Goal: Information Seeking & Learning: Learn about a topic

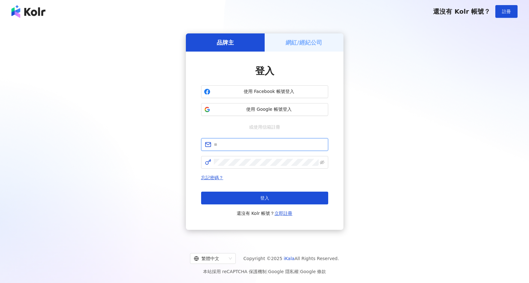
click at [260, 145] on input "text" at bounding box center [269, 144] width 111 height 7
type input "**********"
click at [214, 177] on link "忘記密碼？" at bounding box center [212, 177] width 22 height 5
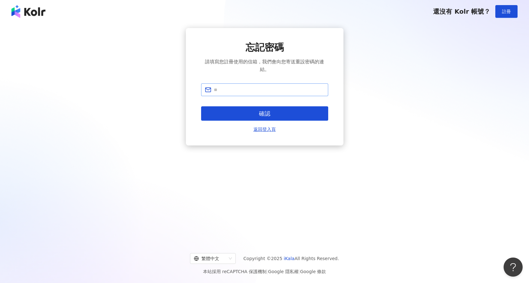
click at [267, 84] on span at bounding box center [264, 89] width 127 height 13
click at [267, 87] on input "text" at bounding box center [269, 89] width 111 height 7
type input "**********"
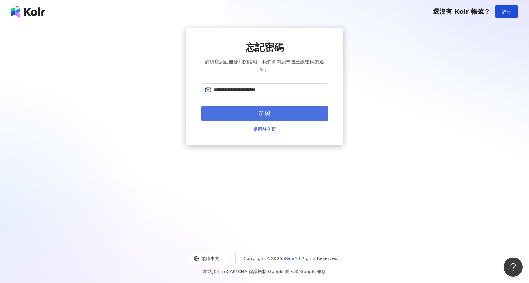
click at [275, 115] on button "確認" at bounding box center [264, 113] width 127 height 14
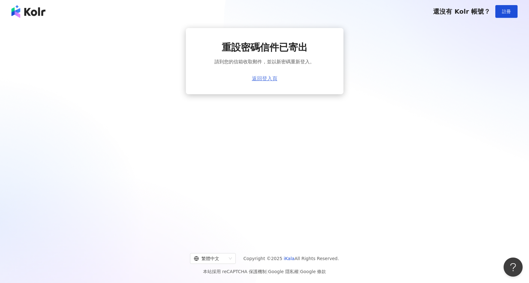
click at [271, 80] on link "返回登入頁" at bounding box center [264, 79] width 25 height 6
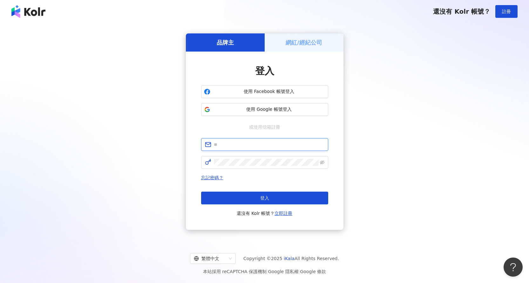
click at [247, 147] on input "text" at bounding box center [269, 144] width 111 height 7
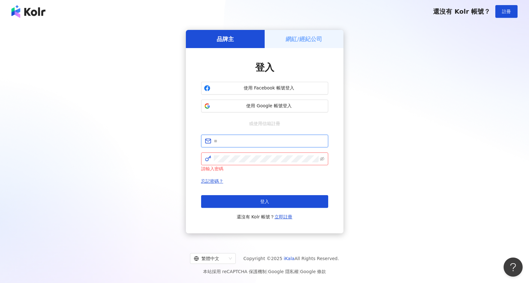
click at [289, 143] on input "text" at bounding box center [269, 140] width 111 height 7
click at [289, 142] on input "text" at bounding box center [269, 140] width 111 height 7
click at [280, 141] on input "text" at bounding box center [269, 140] width 111 height 7
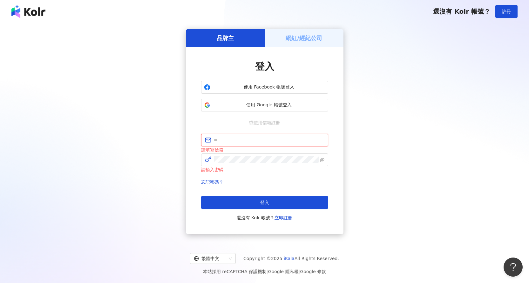
click at [234, 141] on input "text" at bounding box center [269, 139] width 111 height 7
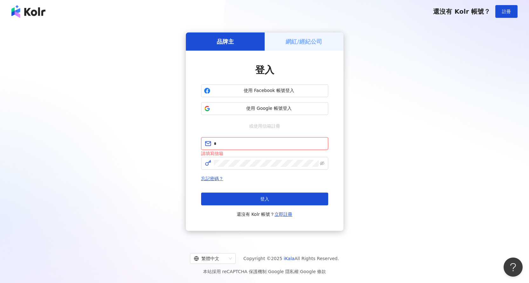
type input "**********"
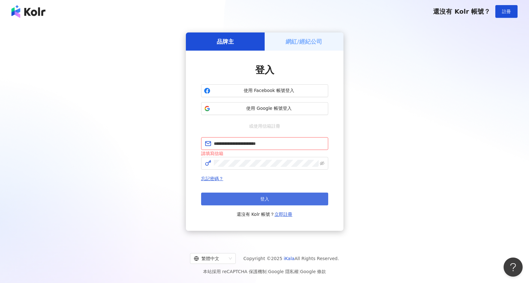
click at [275, 199] on button "登入" at bounding box center [264, 198] width 127 height 13
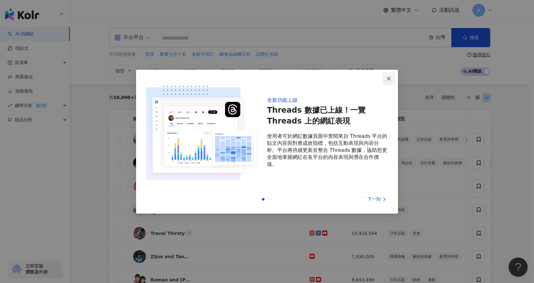
click at [390, 77] on icon "close" at bounding box center [389, 79] width 4 height 4
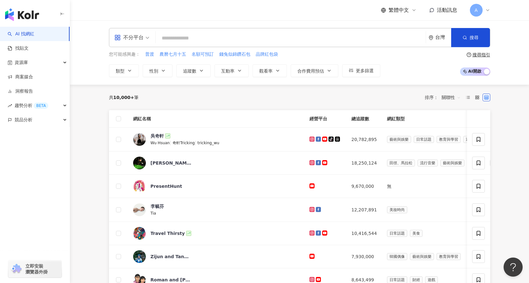
click at [184, 38] on input "search" at bounding box center [290, 38] width 265 height 12
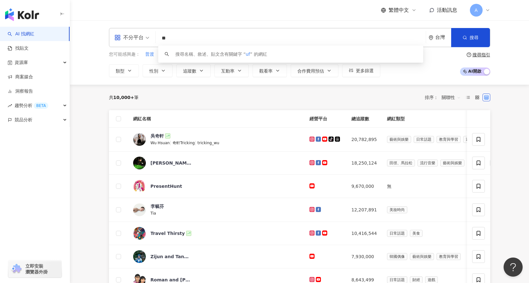
type input "*"
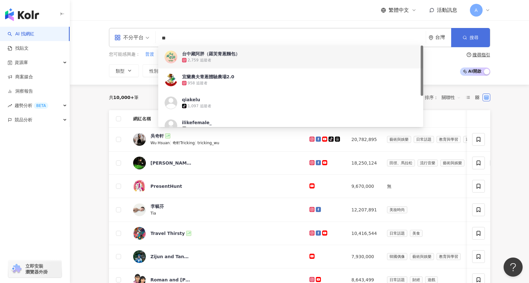
type input "**"
click at [467, 37] on icon "button" at bounding box center [465, 37] width 4 height 4
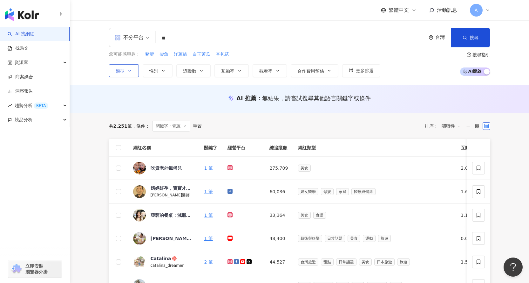
click at [135, 70] on button "類型" at bounding box center [124, 70] width 30 height 13
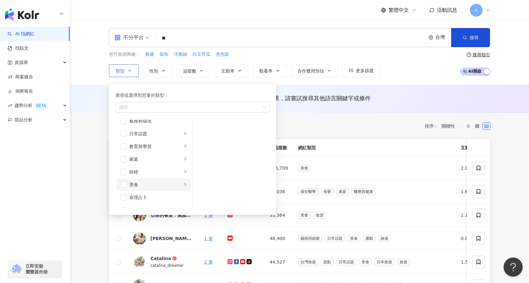
scroll to position [64, 0]
click at [125, 152] on span "button" at bounding box center [123, 152] width 6 height 6
click at [125, 182] on span "button" at bounding box center [123, 184] width 6 height 6
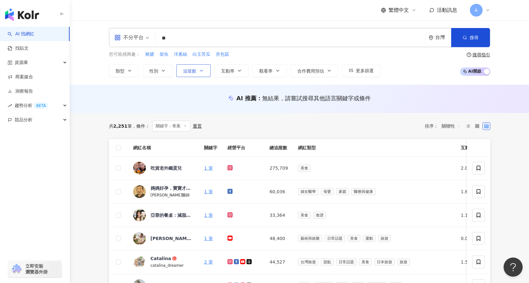
click at [191, 71] on span "追蹤數" at bounding box center [189, 70] width 13 height 5
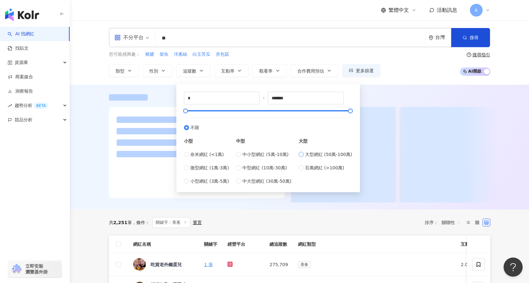
click at [306, 156] on label "大型網紅 (50萬-100萬)" at bounding box center [326, 154] width 54 height 7
type input "******"
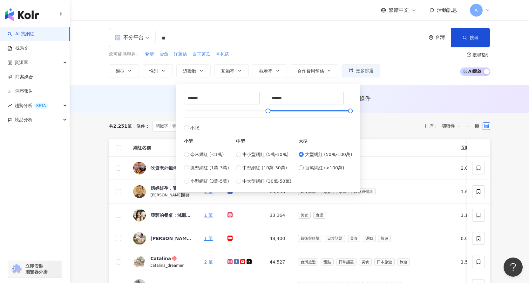
type input "*******"
type input "*********"
click at [451, 99] on div "AI 推薦 ： 無結果，請嘗試搜尋其他語言關鍵字或條件" at bounding box center [299, 98] width 381 height 8
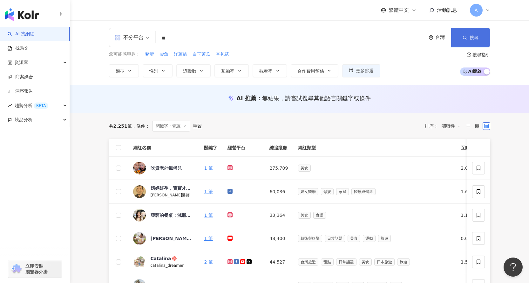
click at [474, 41] on button "搜尋" at bounding box center [470, 37] width 39 height 19
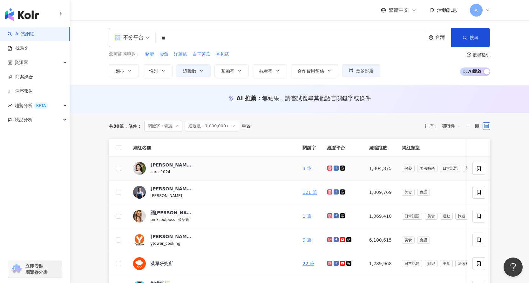
click at [303, 168] on link "3 筆" at bounding box center [307, 168] width 9 height 5
click at [303, 192] on link "121 筆" at bounding box center [310, 191] width 14 height 5
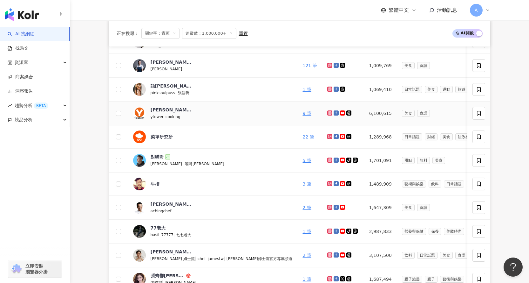
scroll to position [127, 0]
click at [303, 88] on link "1 筆" at bounding box center [307, 88] width 9 height 5
click at [303, 161] on link "5 筆" at bounding box center [307, 159] width 9 height 5
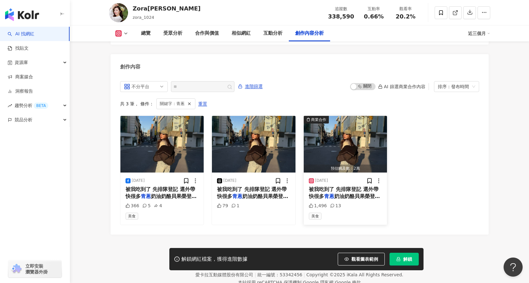
click at [357, 164] on div "預估觸及數：2萬" at bounding box center [346, 168] width 84 height 8
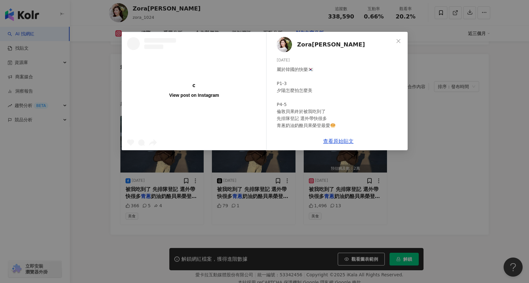
click at [348, 183] on div "View post on Instagram Zora陳思穎 2025/4/7 屬於韓國的快樂🇰🇷 P1-3 夕陽怎麼拍怎麼美 P4-5 倫敦貝果終於被我吃到…" at bounding box center [264, 141] width 529 height 283
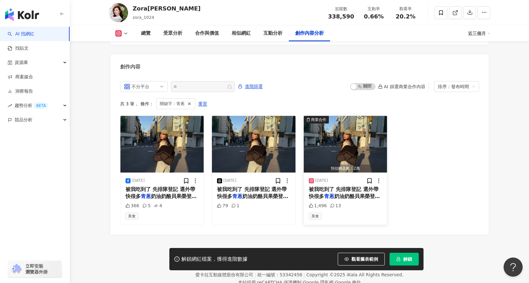
click at [351, 164] on div "預估觸及數：2萬" at bounding box center [346, 168] width 84 height 8
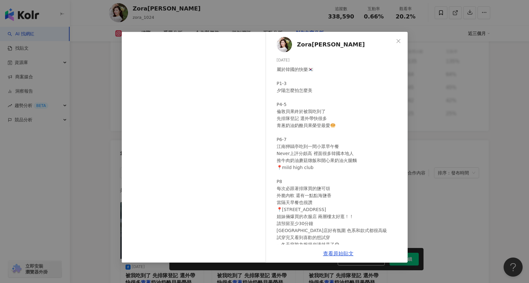
scroll to position [1818, 0]
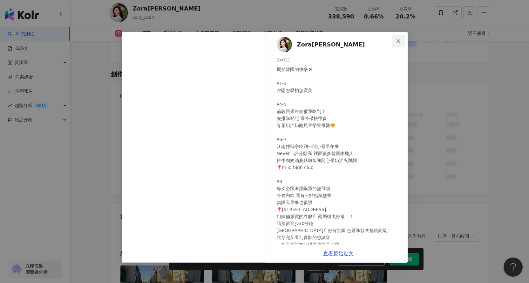
click at [397, 40] on icon "close" at bounding box center [398, 40] width 5 height 5
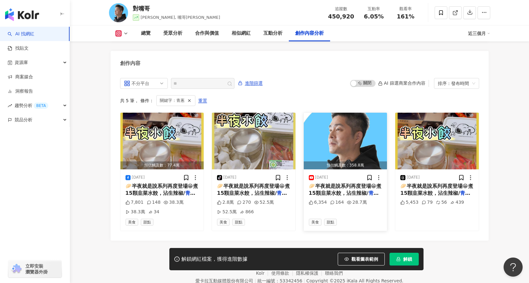
scroll to position [1938, 0]
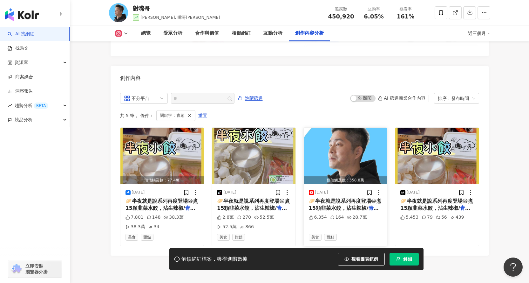
click at [348, 198] on span "🥟半夜就是說系列再度登場😁煮15顆韭菜水餃，沾生辣椒/" at bounding box center [345, 204] width 73 height 13
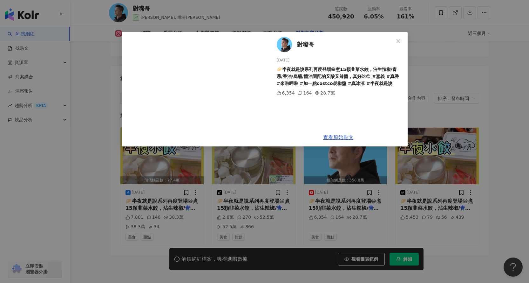
click at [306, 45] on span "對嘴哥" at bounding box center [305, 44] width 17 height 9
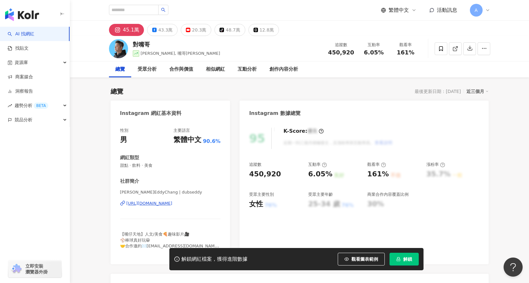
click at [128, 29] on div "45.1萬" at bounding box center [131, 29] width 17 height 9
click at [406, 256] on span "解鎖" at bounding box center [407, 258] width 9 height 5
click at [154, 203] on div "[URL][DOMAIN_NAME]" at bounding box center [150, 203] width 46 height 6
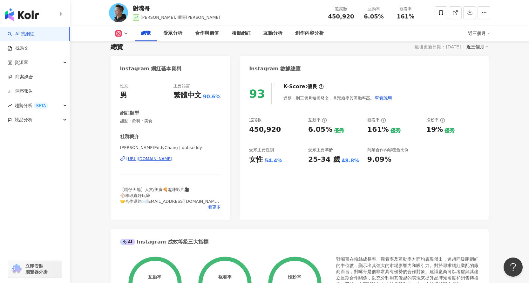
scroll to position [32, 0]
